Goal: Task Accomplishment & Management: Complete application form

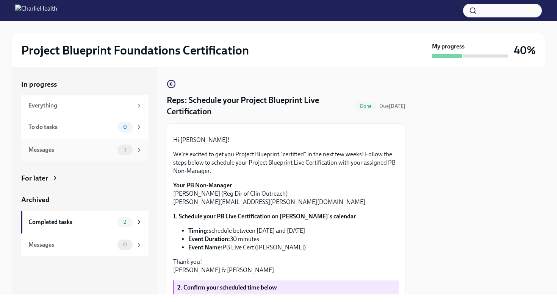
click at [94, 150] on div "Messages" at bounding box center [71, 150] width 86 height 8
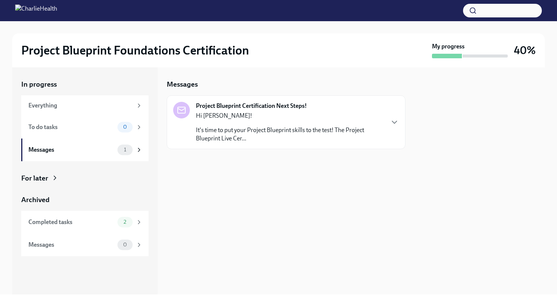
click at [257, 132] on p "It's time to put your Project Blueprint skills to the test! The Project Bluepri…" at bounding box center [290, 134] width 188 height 17
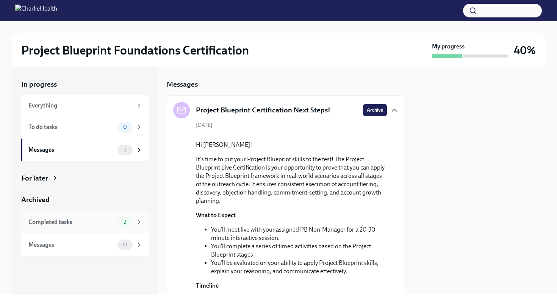
click at [94, 222] on div "Completed tasks" at bounding box center [71, 222] width 86 height 8
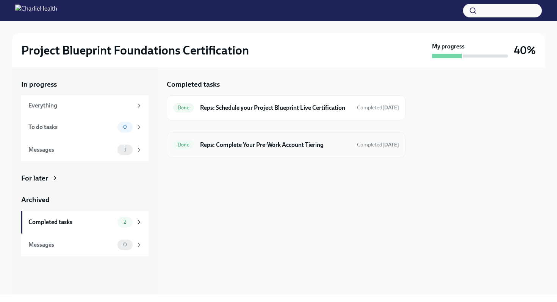
click at [237, 149] on h6 "Reps: Complete Your Pre-Work Account Tiering" at bounding box center [275, 145] width 151 height 8
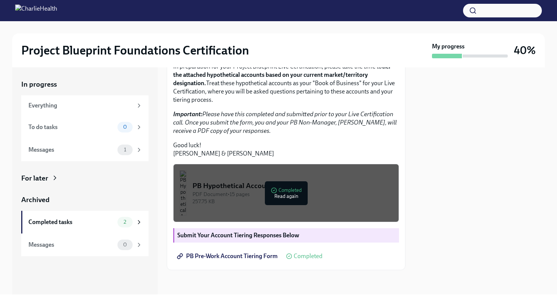
scroll to position [169, 0]
click at [245, 260] on span "PB Pre-Work Account Tiering Form" at bounding box center [227, 257] width 99 height 8
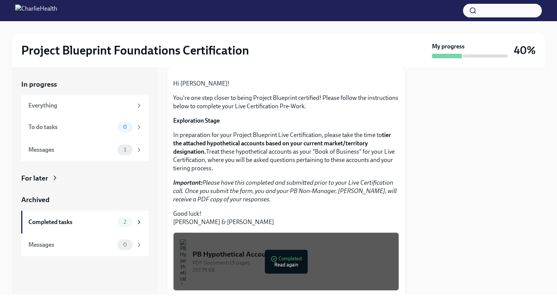
scroll to position [45, 0]
